Goal: Information Seeking & Learning: Learn about a topic

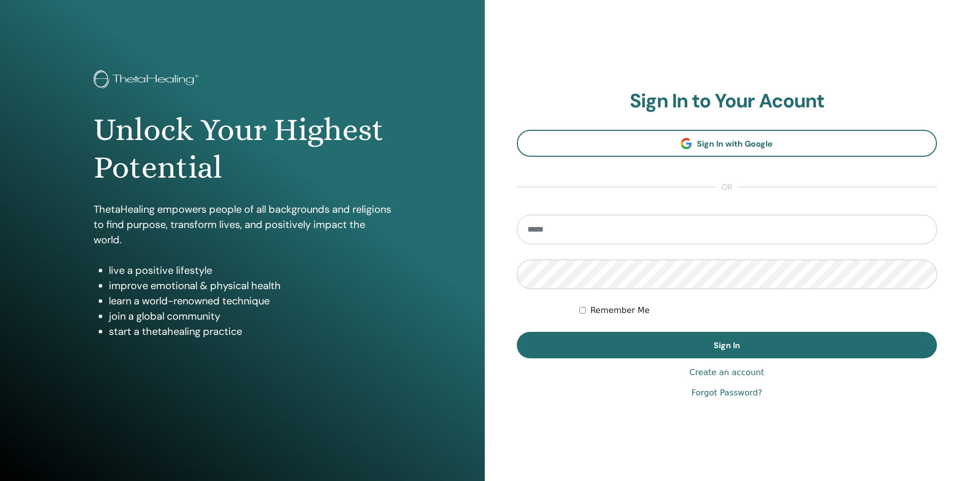
click at [580, 236] on input "email" at bounding box center [727, 230] width 421 height 30
type input "**********"
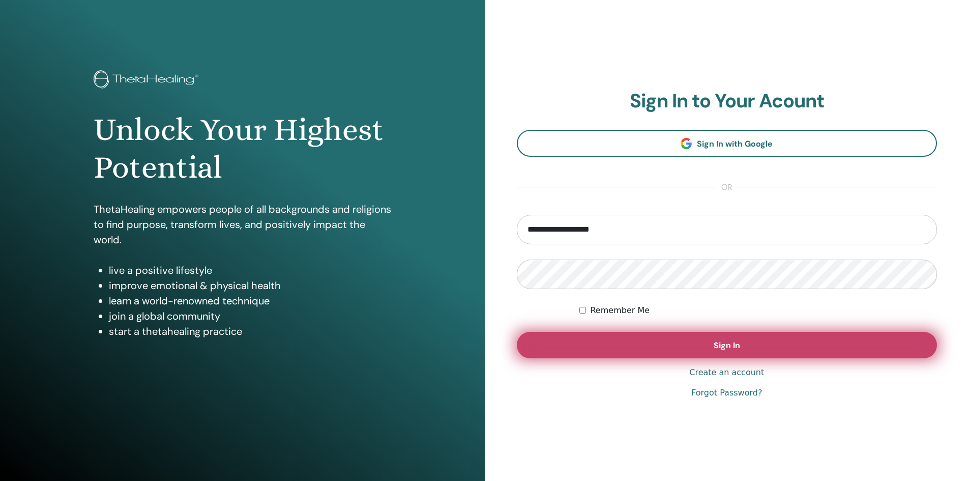
click at [614, 343] on button "Sign In" at bounding box center [727, 345] width 421 height 26
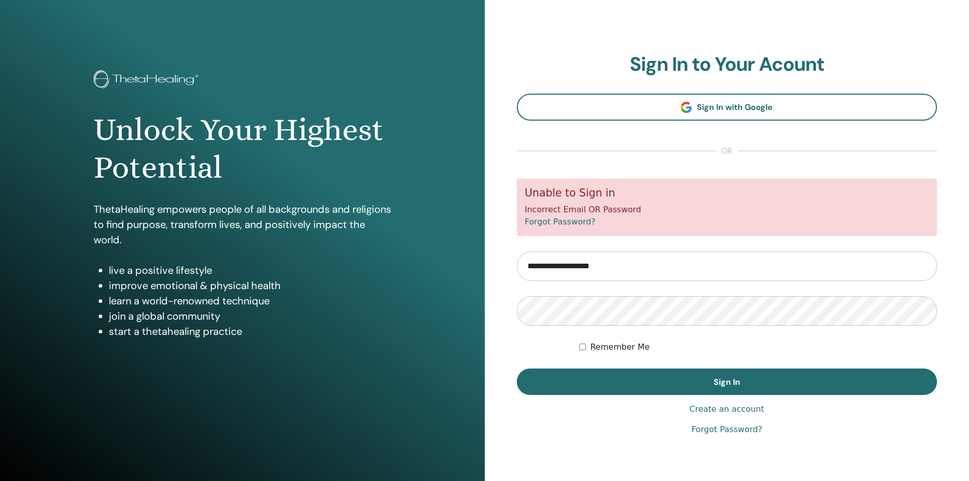
click at [560, 223] on link "Forgot Password?" at bounding box center [560, 222] width 71 height 10
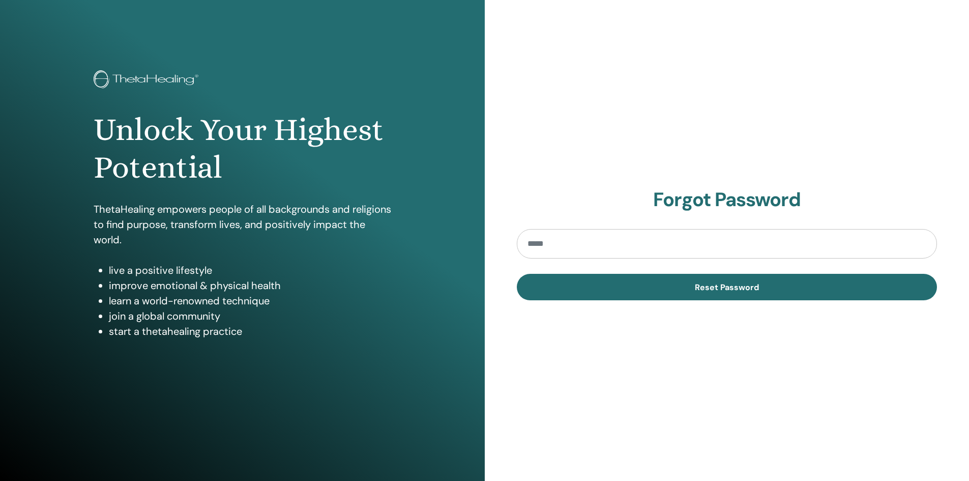
click at [560, 239] on input "email" at bounding box center [727, 244] width 421 height 30
type input "**********"
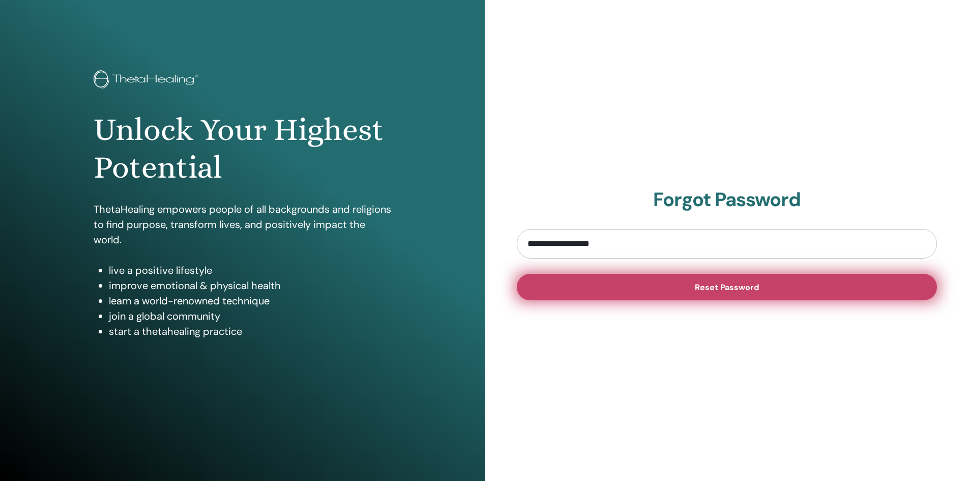
click at [647, 289] on button "Reset Password" at bounding box center [727, 287] width 421 height 26
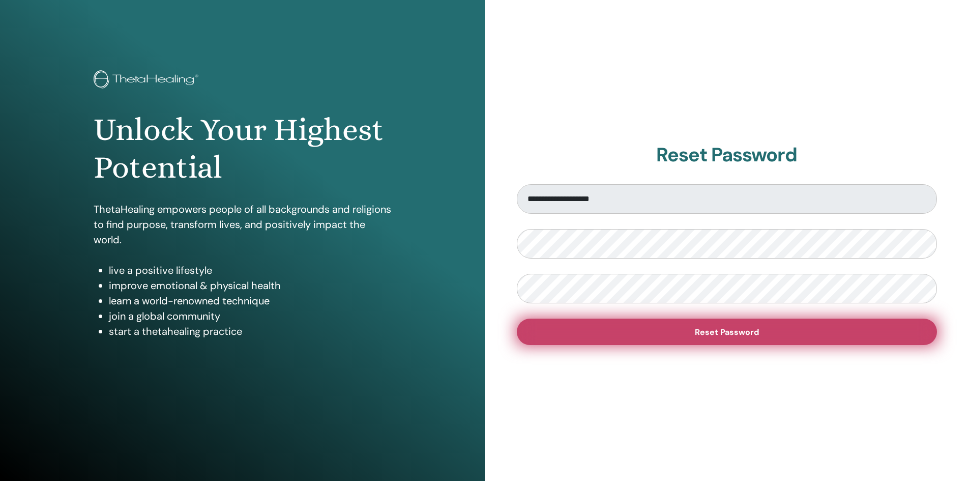
click at [599, 336] on button "Reset Password" at bounding box center [727, 331] width 421 height 26
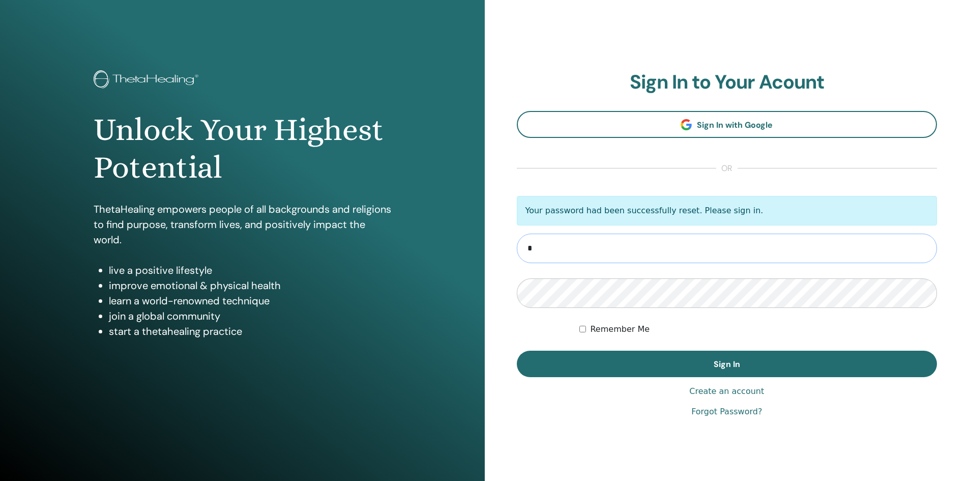
type input "**********"
click at [517, 351] on button "Sign In" at bounding box center [727, 364] width 421 height 26
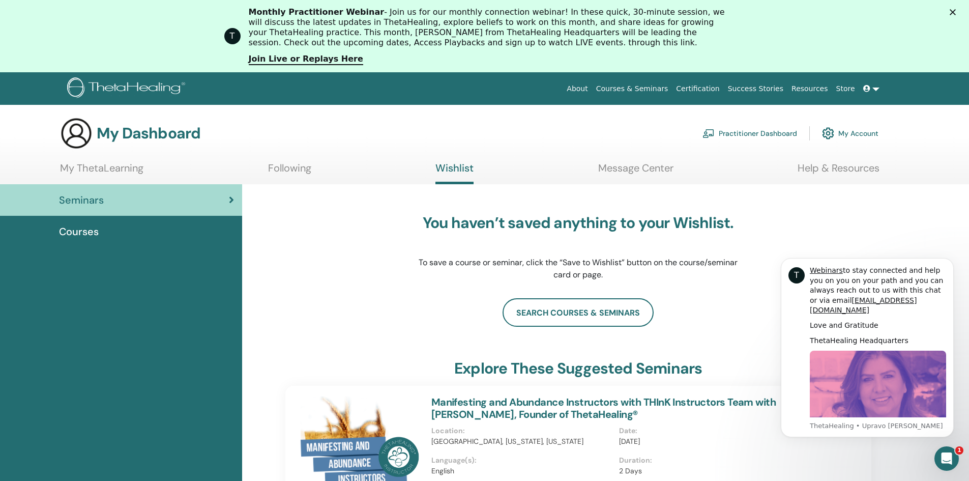
click at [111, 166] on link "My ThetaLearning" at bounding box center [101, 172] width 83 height 20
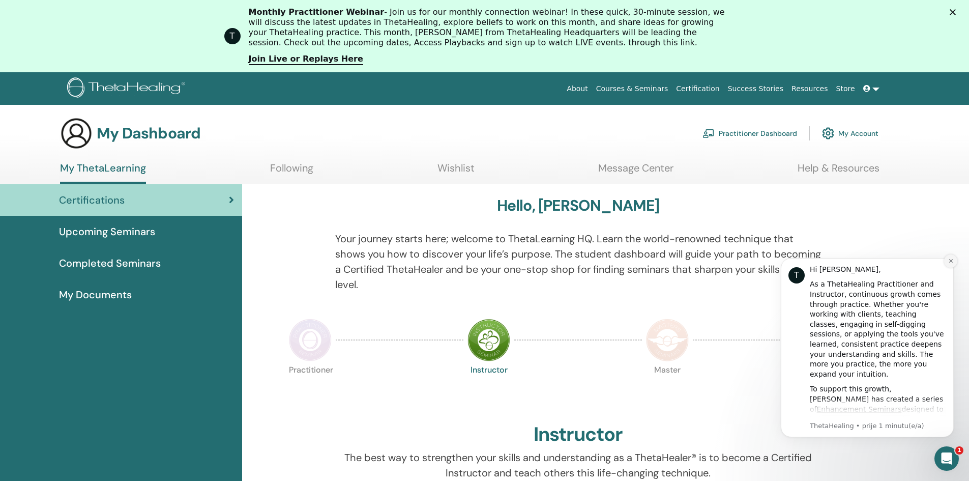
click at [952, 255] on button "Dismiss notification" at bounding box center [950, 260] width 13 height 13
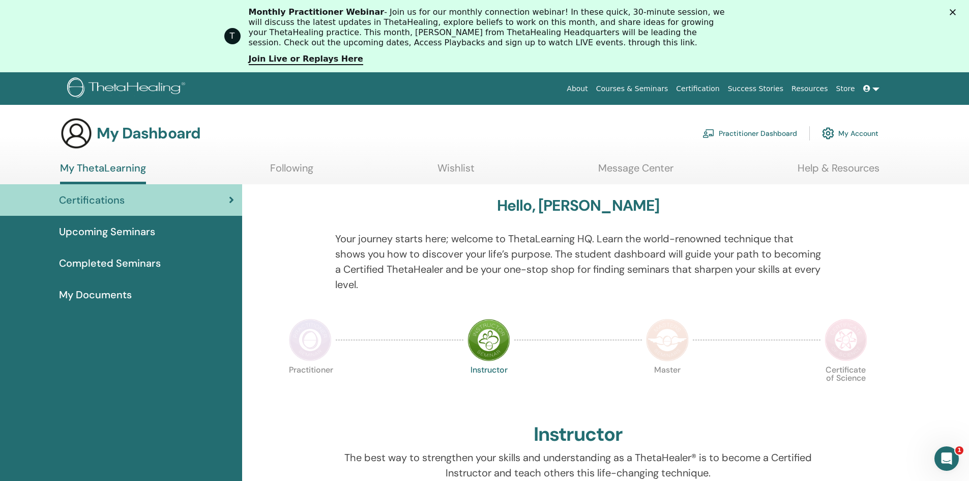
click at [305, 341] on img at bounding box center [310, 339] width 43 height 43
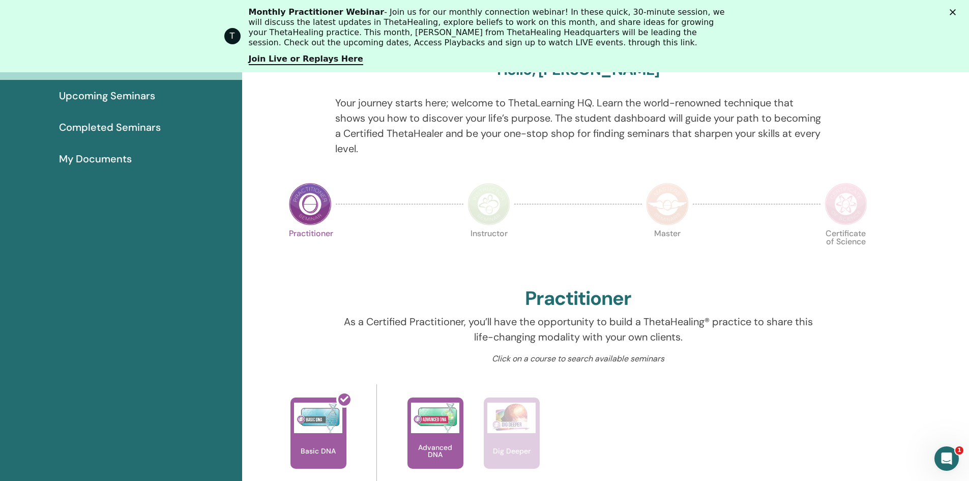
scroll to position [180, 0]
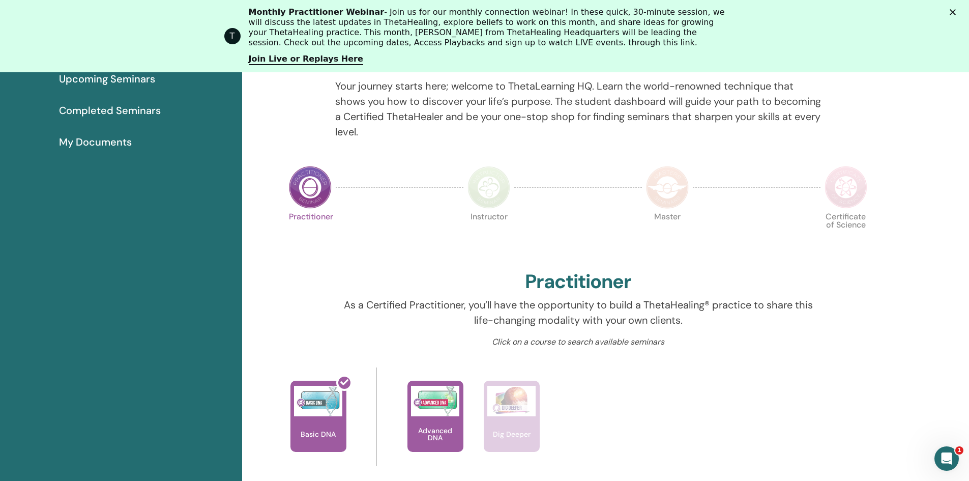
click at [486, 196] on img at bounding box center [489, 187] width 43 height 43
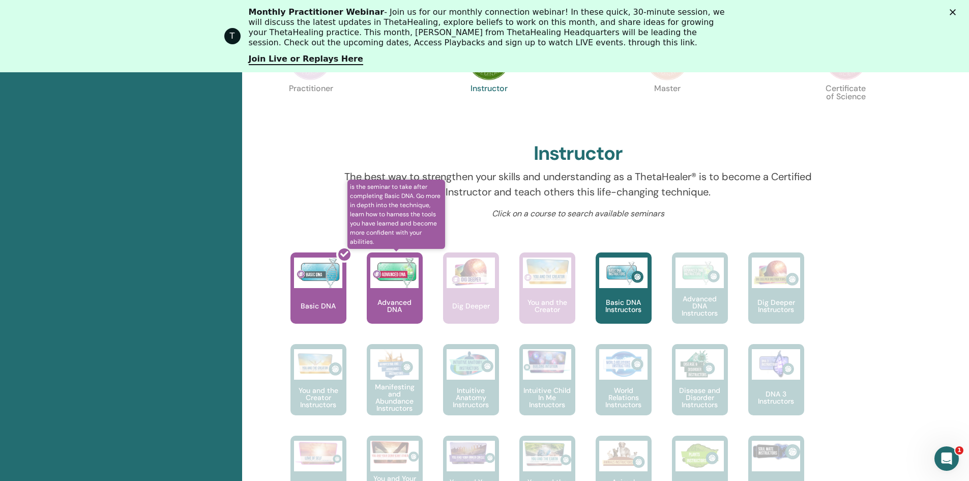
scroll to position [332, 0]
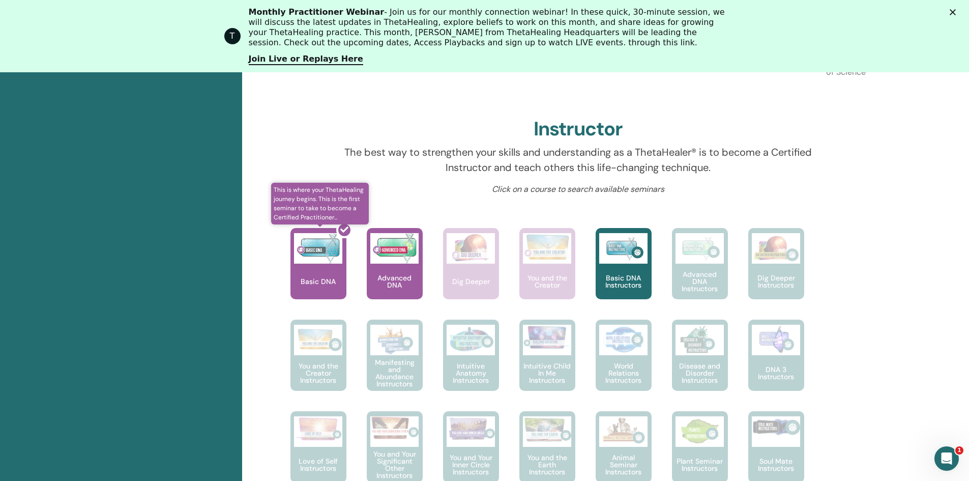
click at [309, 261] on div at bounding box center [325, 268] width 56 height 92
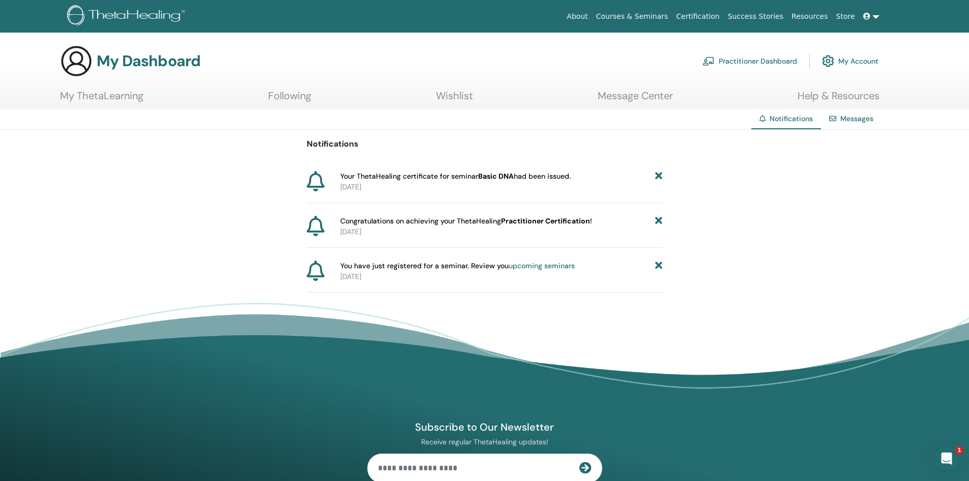
click at [456, 228] on p "[DATE]" at bounding box center [501, 231] width 323 height 11
click at [352, 184] on p "2025-06-15" at bounding box center [501, 187] width 323 height 11
click at [352, 174] on span "Your ThetaHealing certificate for seminar Basic DNA had been issued." at bounding box center [455, 176] width 230 height 11
click at [320, 181] on icon at bounding box center [316, 181] width 18 height 20
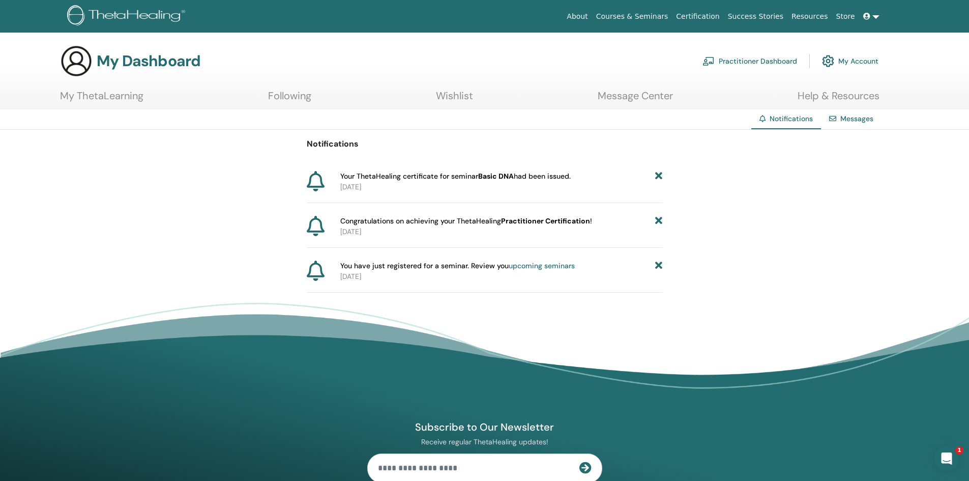
click at [630, 89] on section "My Dashboard Practitioner Dashboard My Account My ThetaLearning Following Wishl…" at bounding box center [484, 77] width 969 height 65
click at [629, 93] on link "Message Center" at bounding box center [635, 100] width 75 height 20
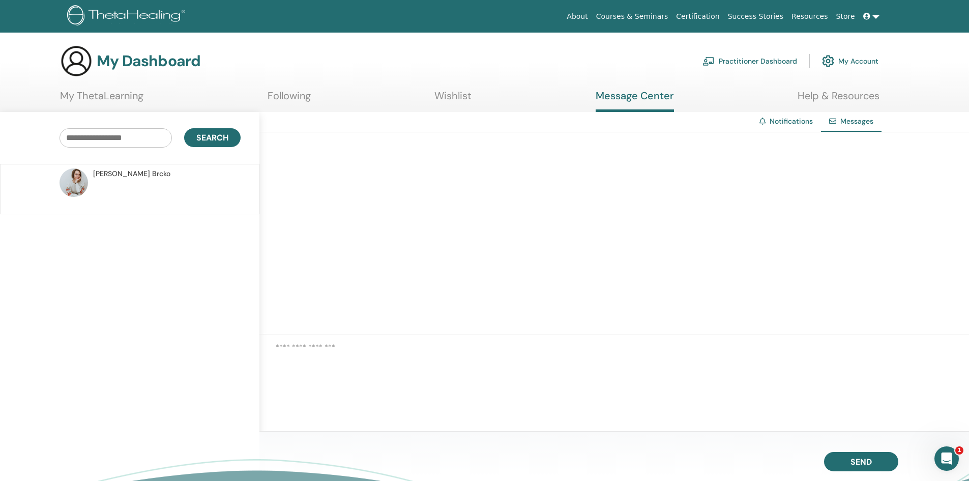
click at [110, 179] on span "Marijana Brcko" at bounding box center [131, 173] width 77 height 11
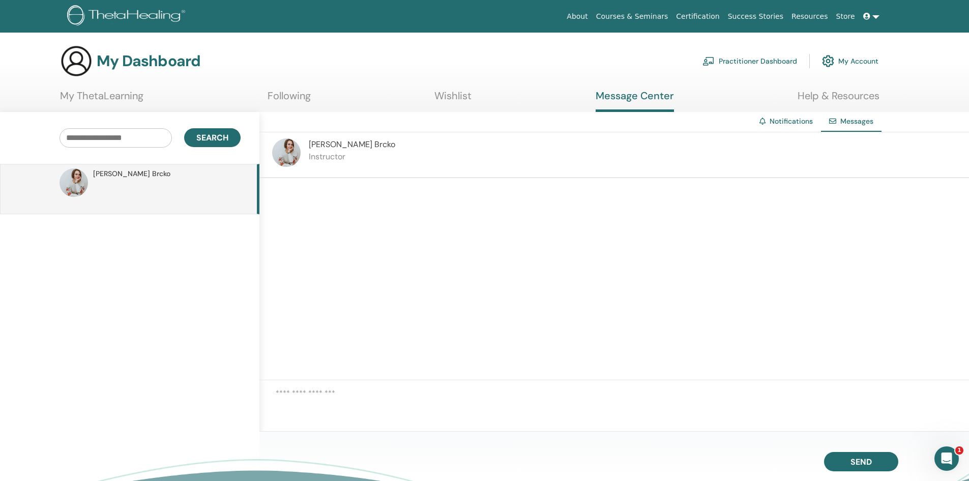
click at [285, 152] on img at bounding box center [286, 152] width 28 height 28
click at [129, 92] on link "My ThetaLearning" at bounding box center [101, 100] width 83 height 20
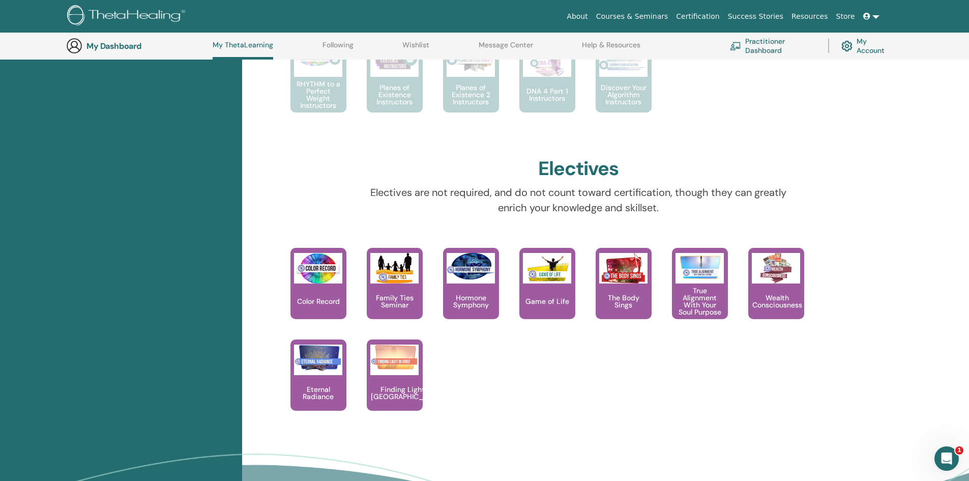
scroll to position [739, 0]
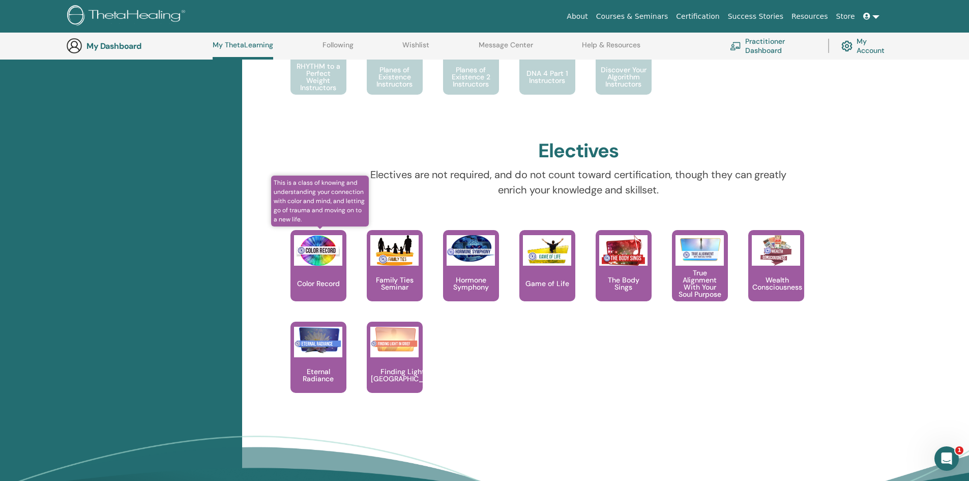
click at [307, 264] on img at bounding box center [318, 250] width 48 height 31
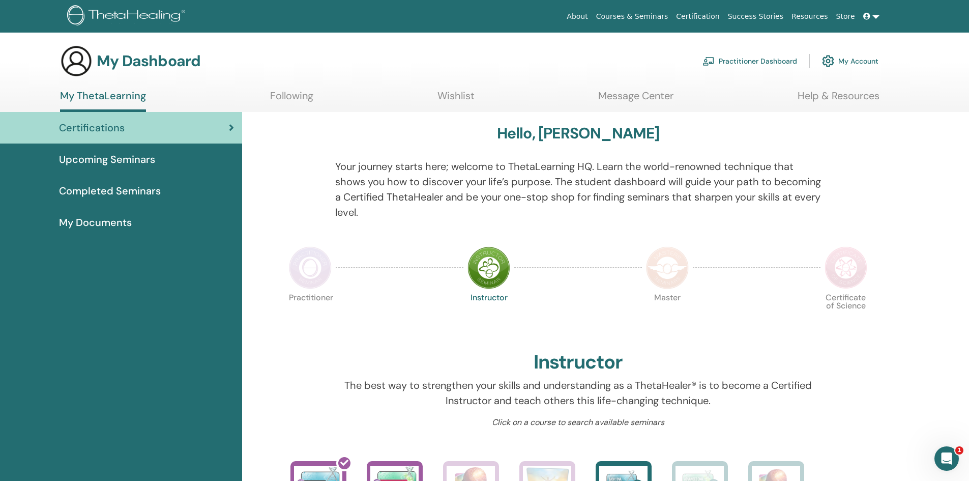
click at [86, 219] on span "My Documents" at bounding box center [95, 222] width 73 height 15
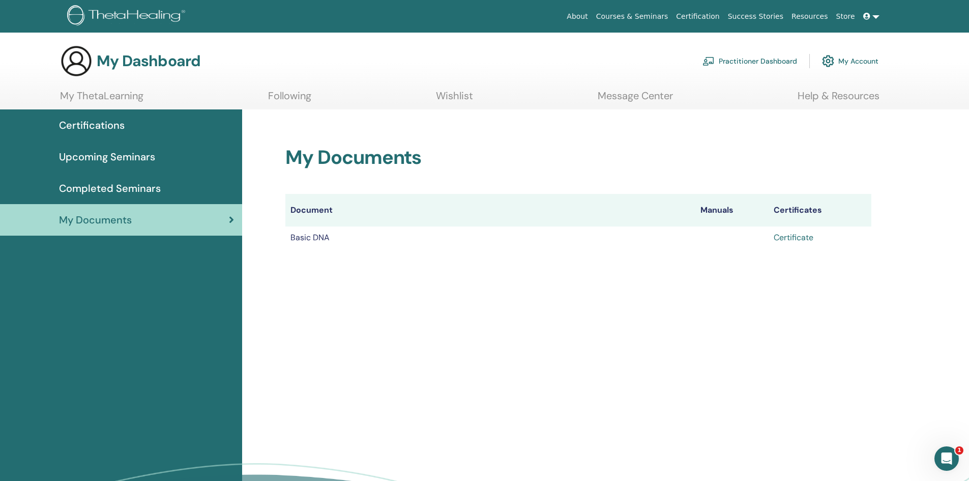
click at [792, 237] on link "Certificate" at bounding box center [794, 237] width 40 height 11
click at [856, 59] on link "My Account" at bounding box center [850, 61] width 56 height 22
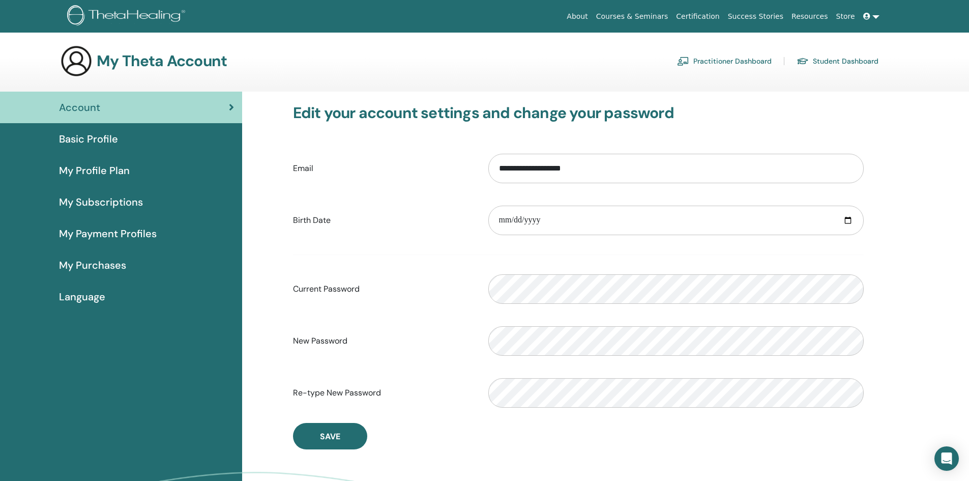
click at [751, 59] on link "Practitioner Dashboard" at bounding box center [724, 61] width 95 height 16
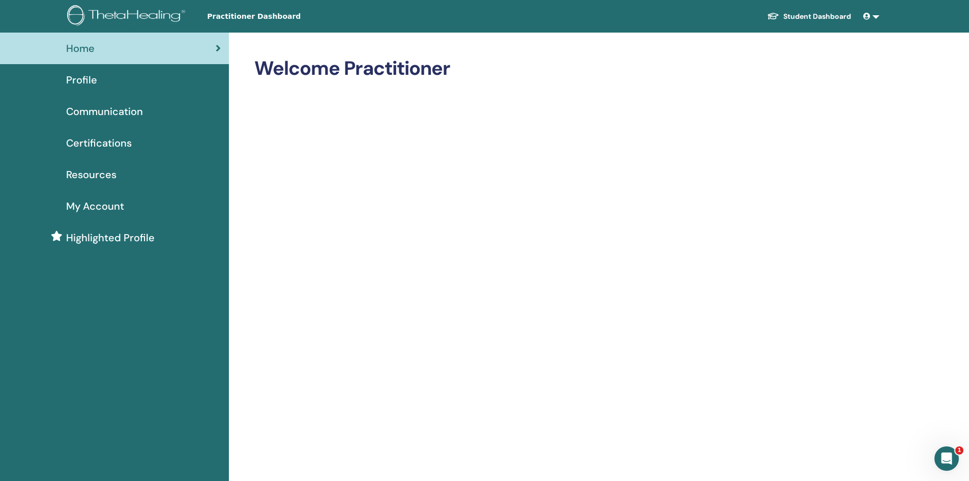
click at [229, 18] on span "Practitioner Dashboard" at bounding box center [283, 16] width 153 height 11
click at [820, 14] on link "Student Dashboard" at bounding box center [809, 16] width 100 height 19
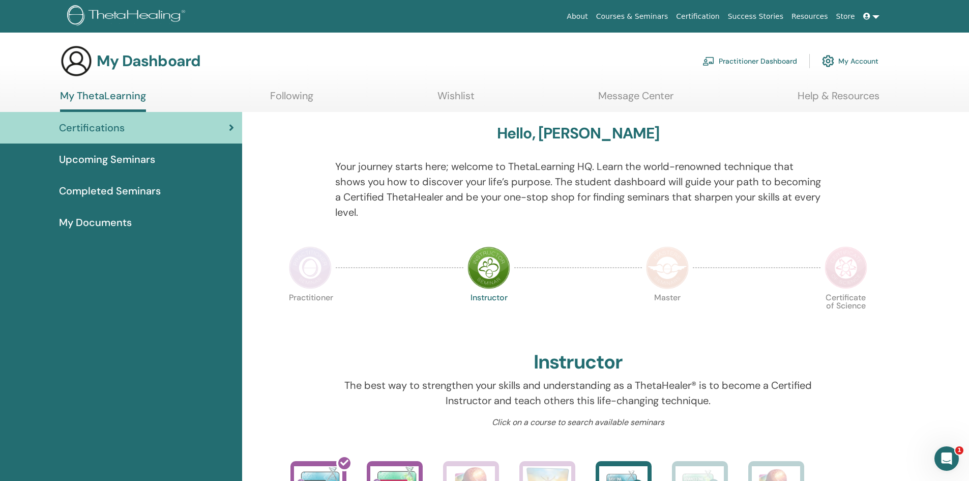
click at [488, 267] on img at bounding box center [489, 267] width 43 height 43
click at [113, 190] on span "Completed Seminars" at bounding box center [110, 190] width 102 height 15
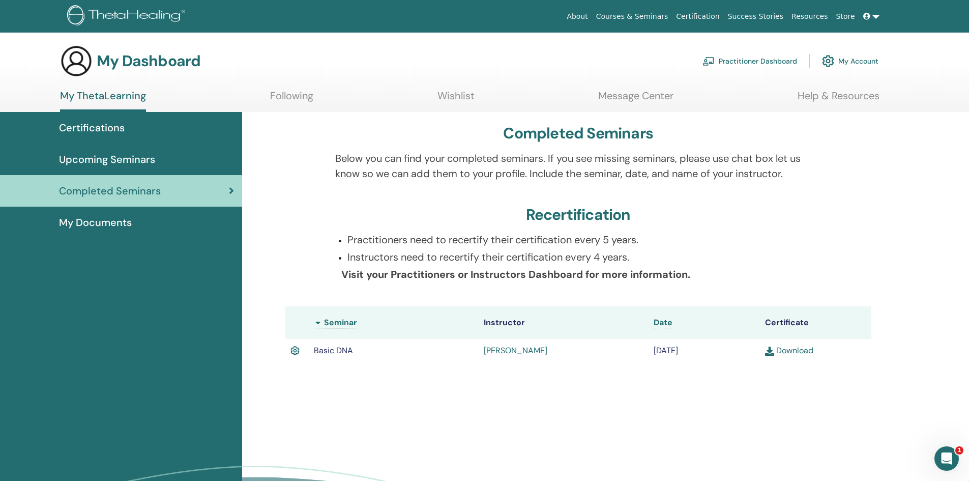
click at [783, 348] on link "Download" at bounding box center [789, 350] width 48 height 11
click at [108, 158] on span "Upcoming Seminars" at bounding box center [107, 159] width 96 height 15
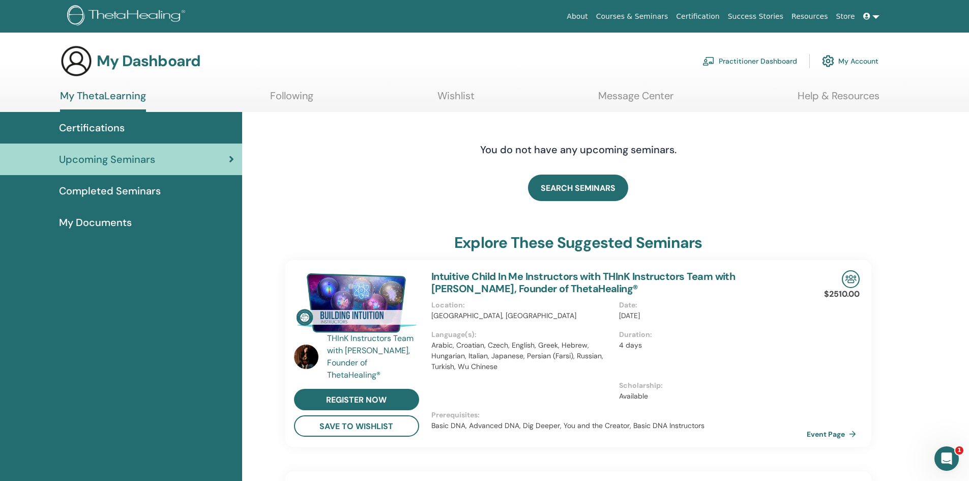
click at [308, 89] on section "My Dashboard Practitioner Dashboard My Account My ThetaLearning Following Wishl…" at bounding box center [484, 78] width 969 height 67
click at [307, 92] on link "Following" at bounding box center [291, 100] width 43 height 20
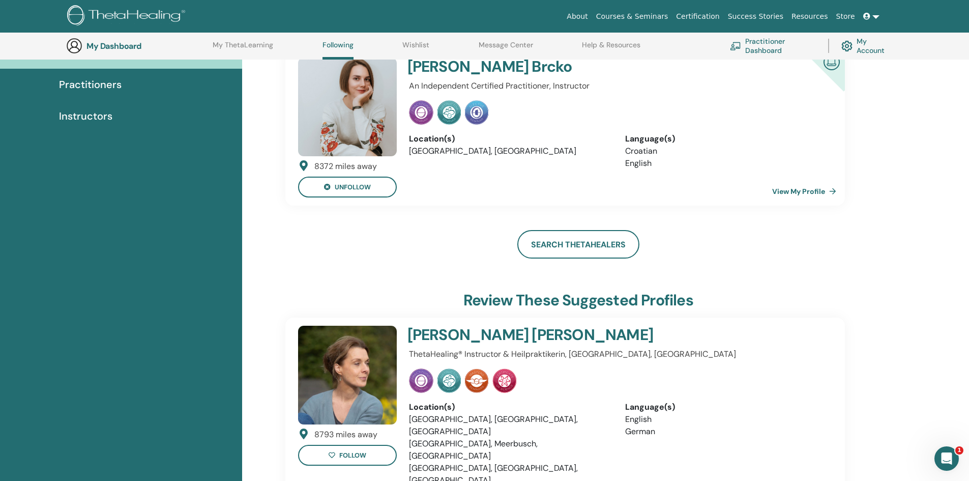
scroll to position [78, 0]
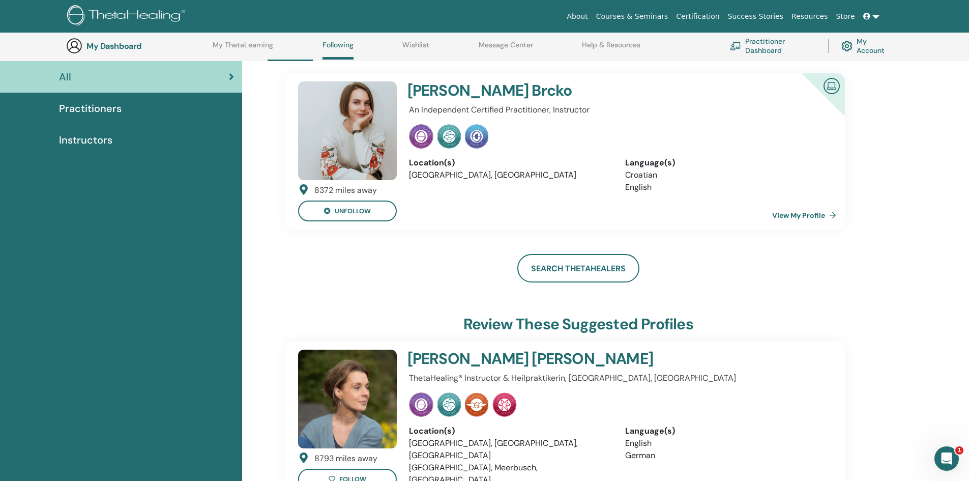
click at [365, 91] on img at bounding box center [347, 130] width 99 height 99
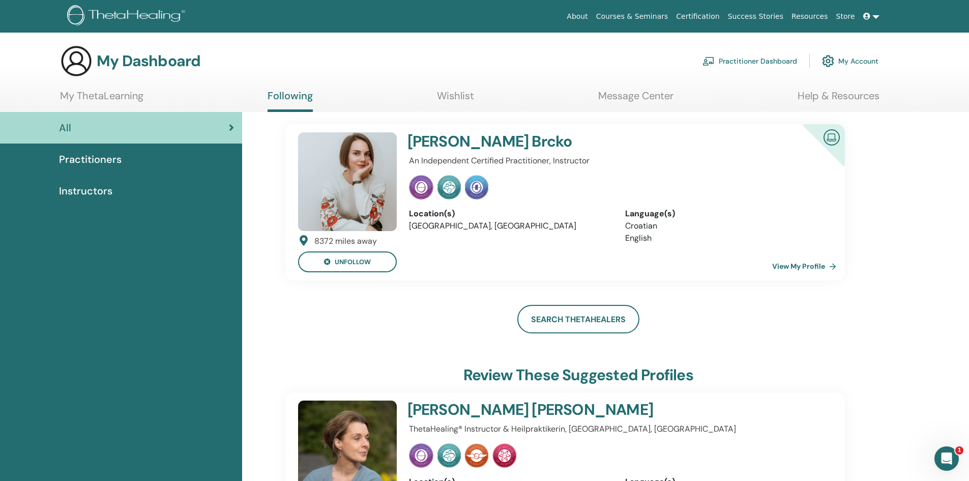
click at [470, 189] on img at bounding box center [476, 187] width 23 height 24
click at [445, 188] on img at bounding box center [449, 187] width 23 height 24
click at [136, 96] on link "My ThetaLearning" at bounding box center [101, 100] width 83 height 20
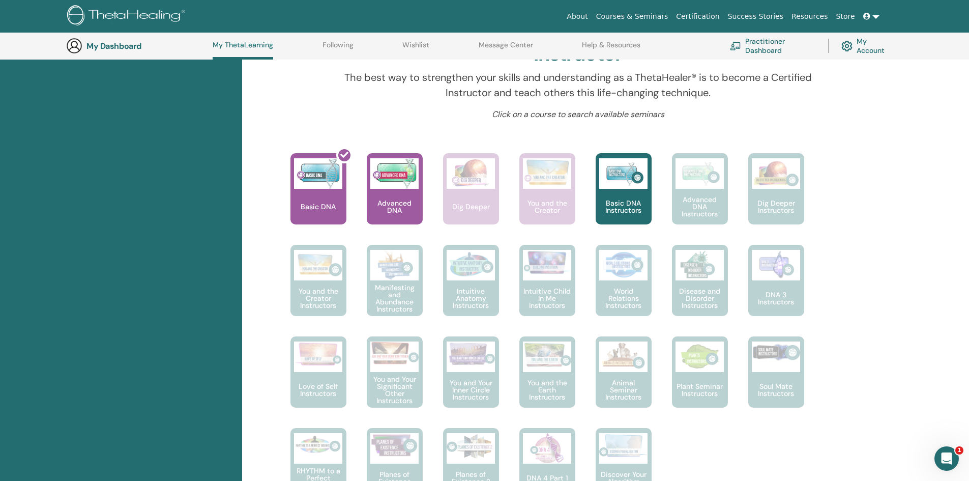
scroll to position [318, 0]
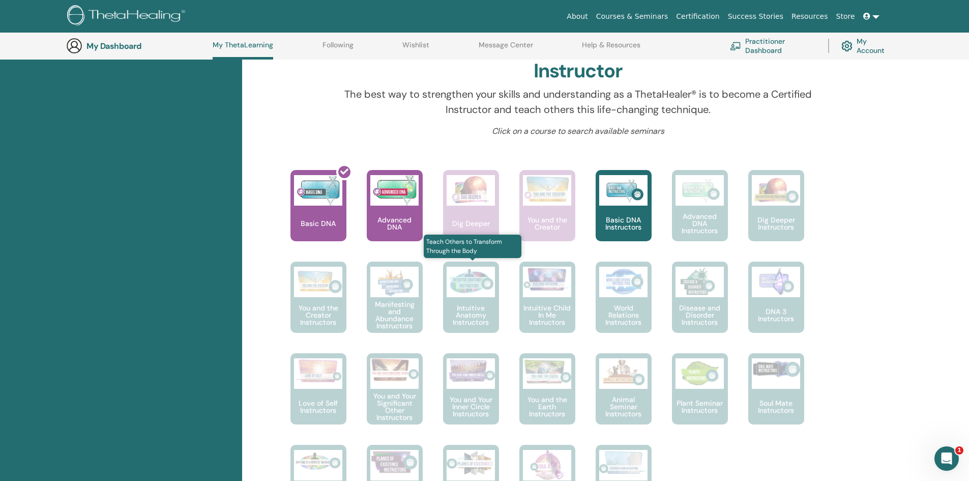
click at [460, 281] on img at bounding box center [471, 282] width 48 height 31
